Goal: Find specific page/section: Find specific page/section

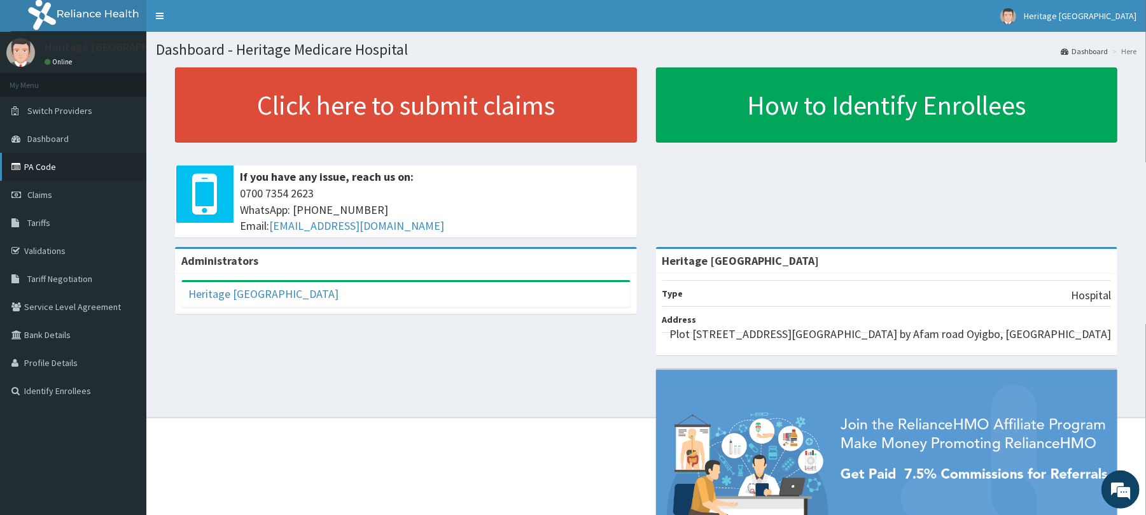
click at [80, 164] on link "PA Code" at bounding box center [73, 167] width 146 height 28
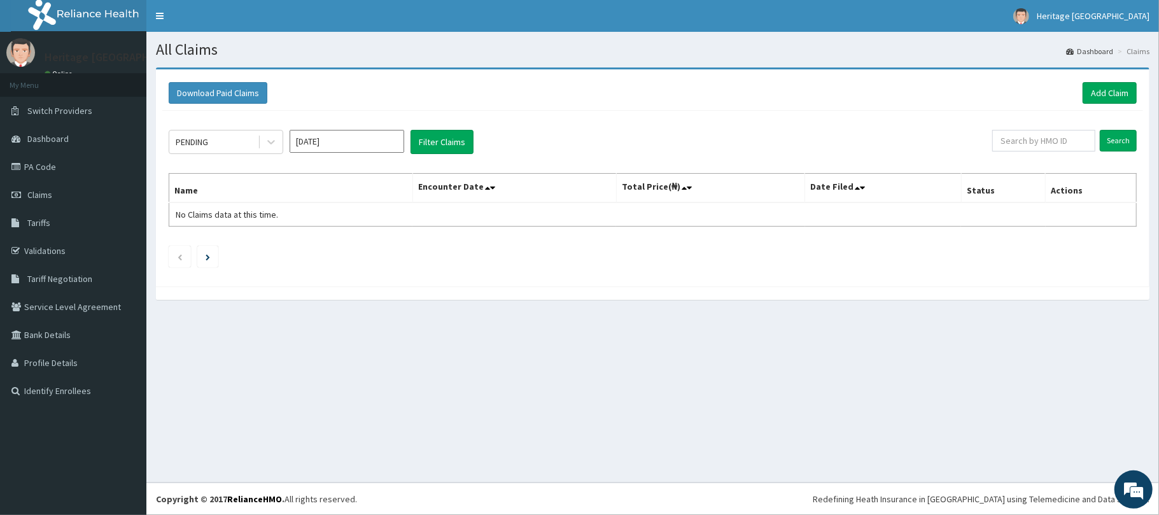
click at [61, 162] on link "PA Code" at bounding box center [73, 167] width 146 height 28
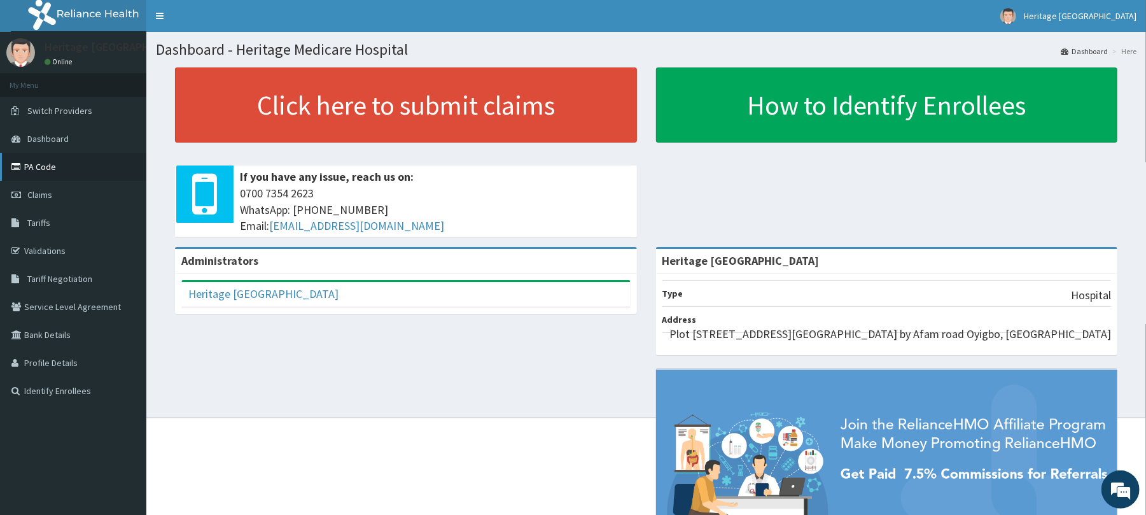
click at [105, 162] on link "PA Code" at bounding box center [73, 167] width 146 height 28
